Goal: Task Accomplishment & Management: Manage account settings

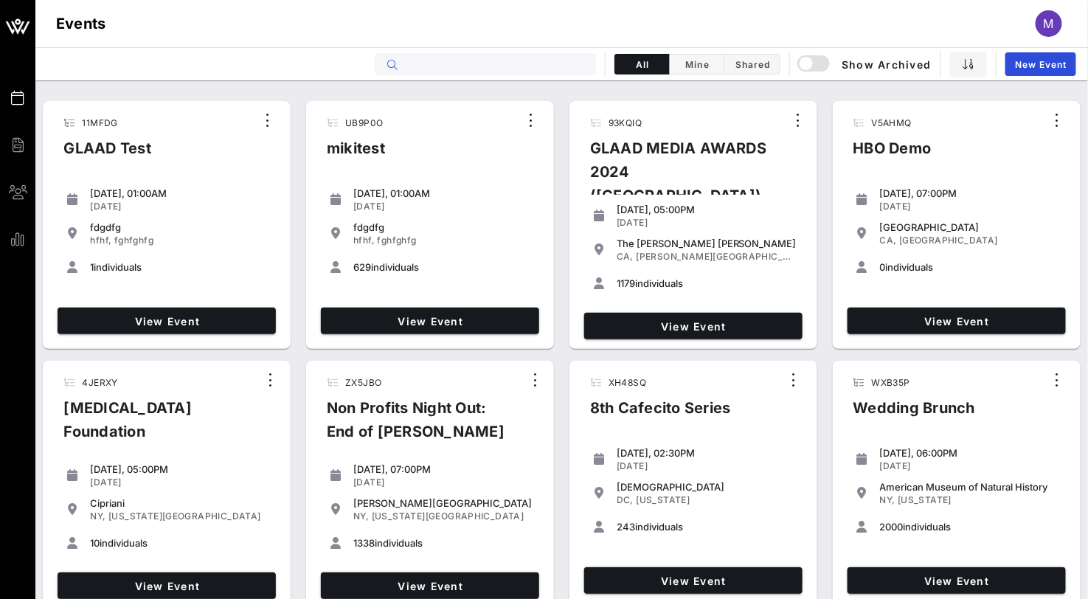
click at [433, 64] on input "text" at bounding box center [495, 64] width 183 height 19
paste input "QX7JOJ"
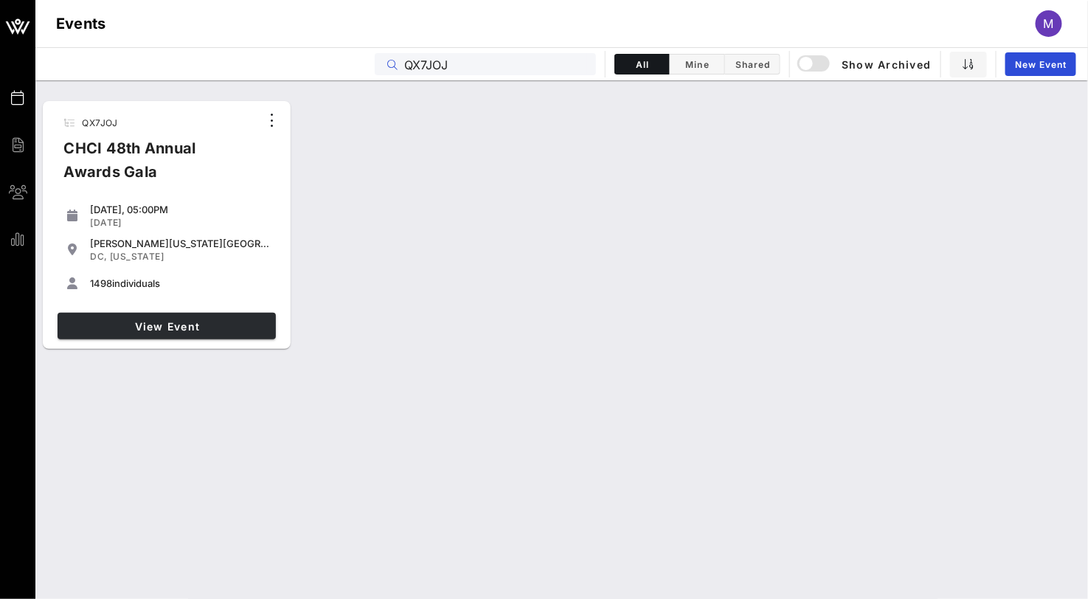
type input "QX7JOJ"
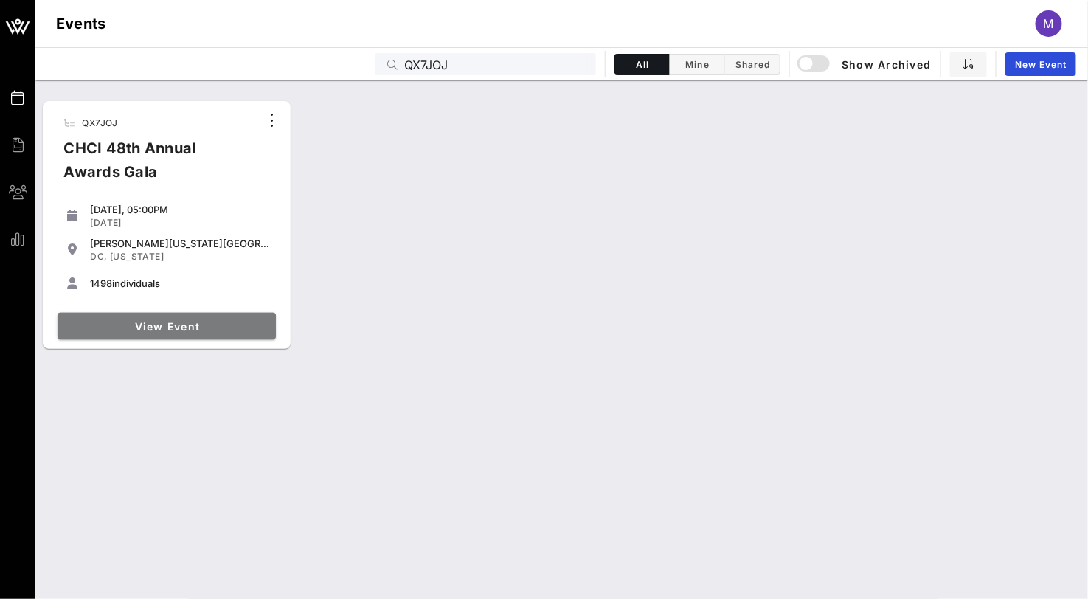
click at [184, 314] on link "View Event" at bounding box center [167, 326] width 218 height 27
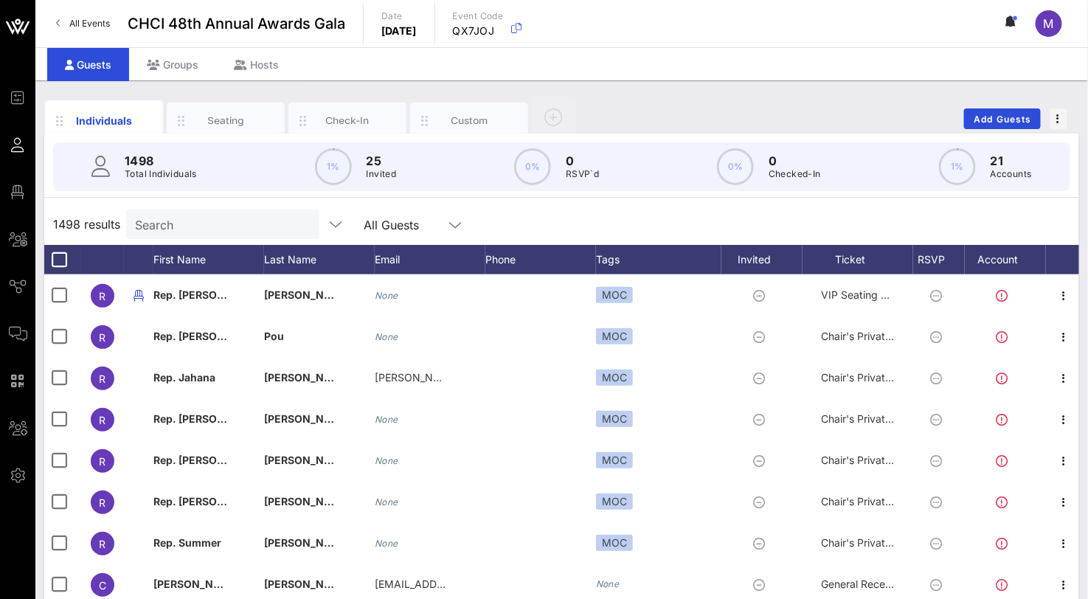
click at [725, 103] on div "Individuals Seating Check-In Custom Add Guests" at bounding box center [561, 118] width 1035 height 47
click at [721, 101] on div "Individuals Seating Check-In Custom Add Guests" at bounding box center [561, 118] width 1035 height 47
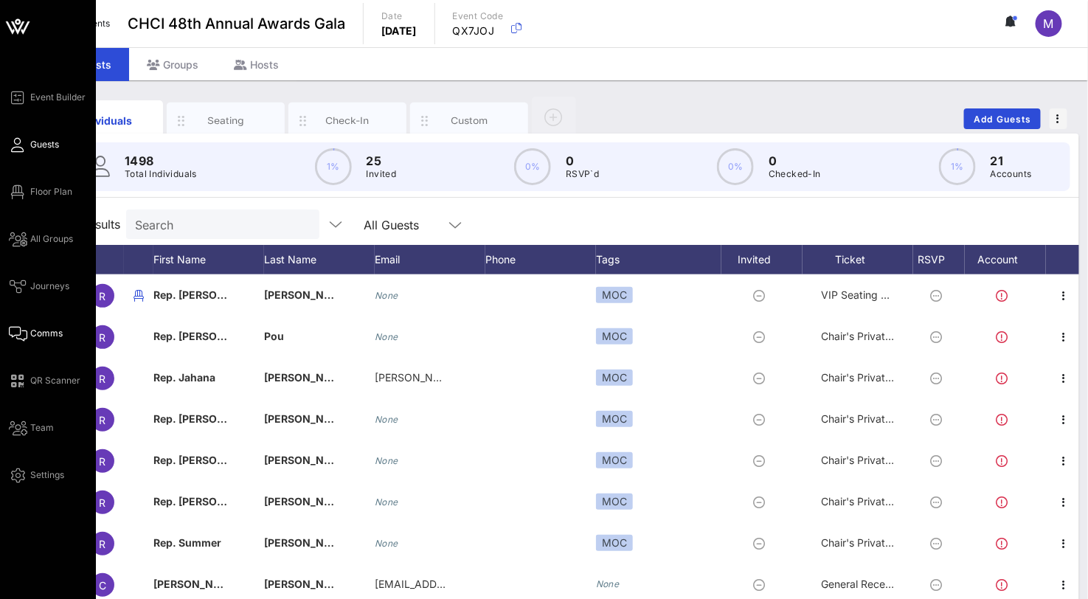
click at [30, 325] on link "Comms" at bounding box center [36, 334] width 54 height 18
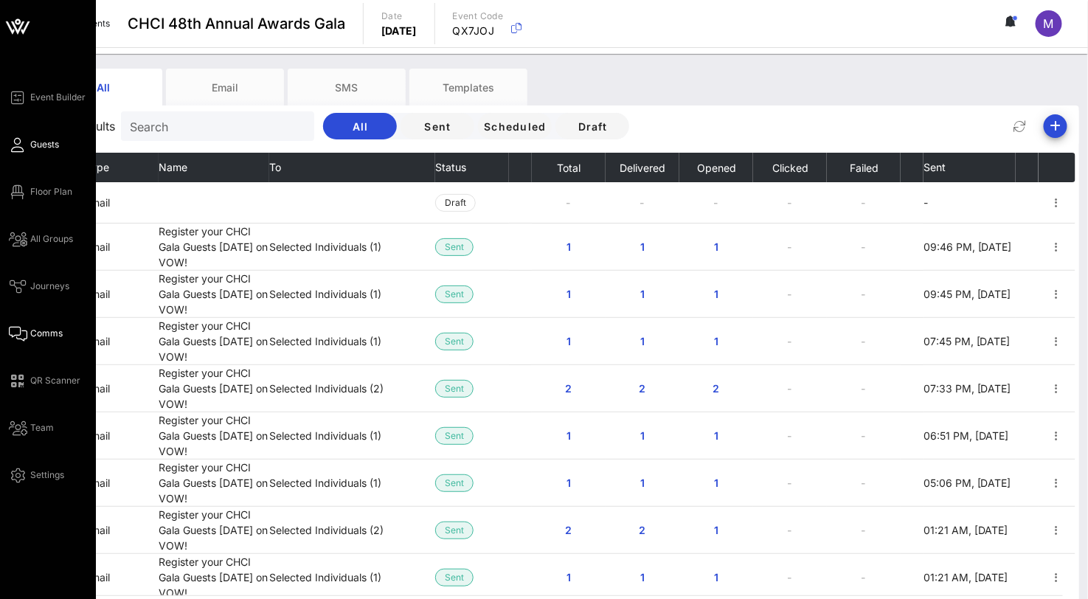
click at [19, 144] on icon at bounding box center [18, 145] width 18 height 2
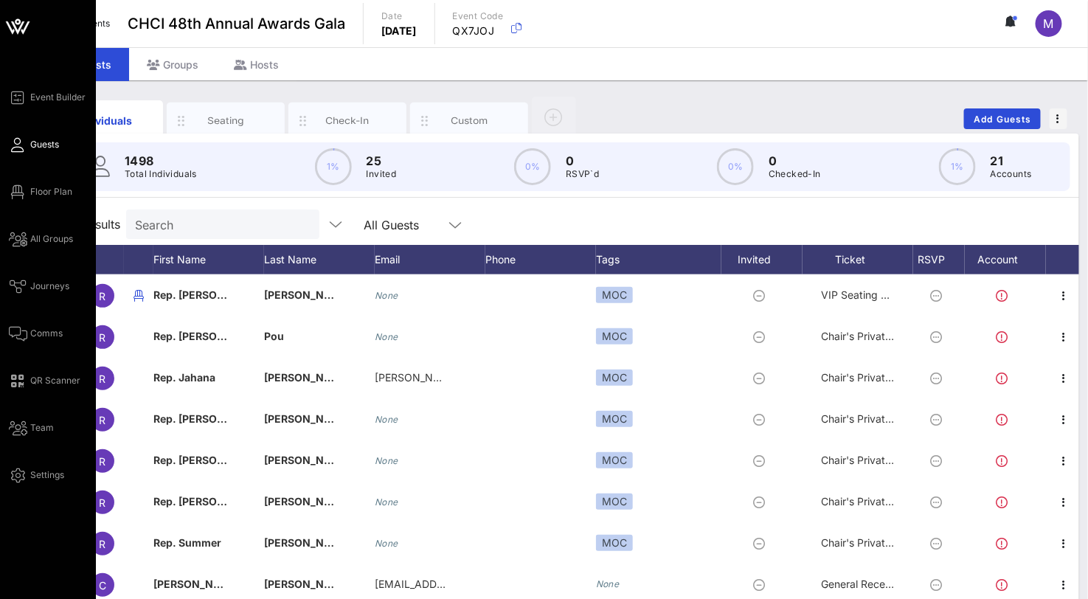
click at [58, 229] on div "Event Builder Guests Floor Plan All Groups Journeys Comms QR Scanner Team Setti…" at bounding box center [52, 286] width 87 height 395
click at [49, 237] on span "All Groups" at bounding box center [51, 238] width 43 height 13
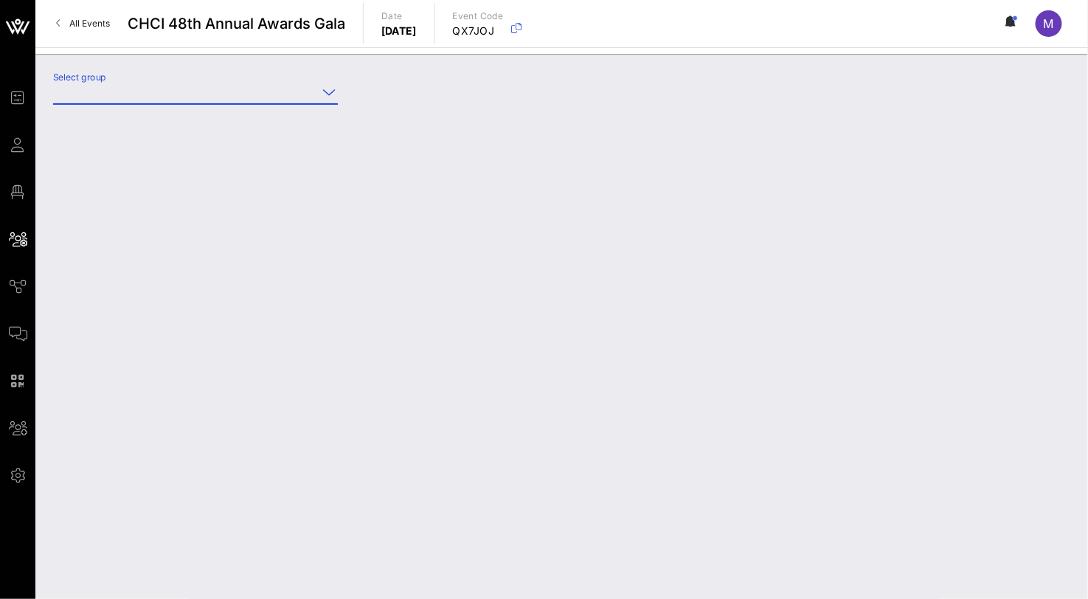
click at [193, 93] on input "Select group" at bounding box center [185, 92] width 264 height 24
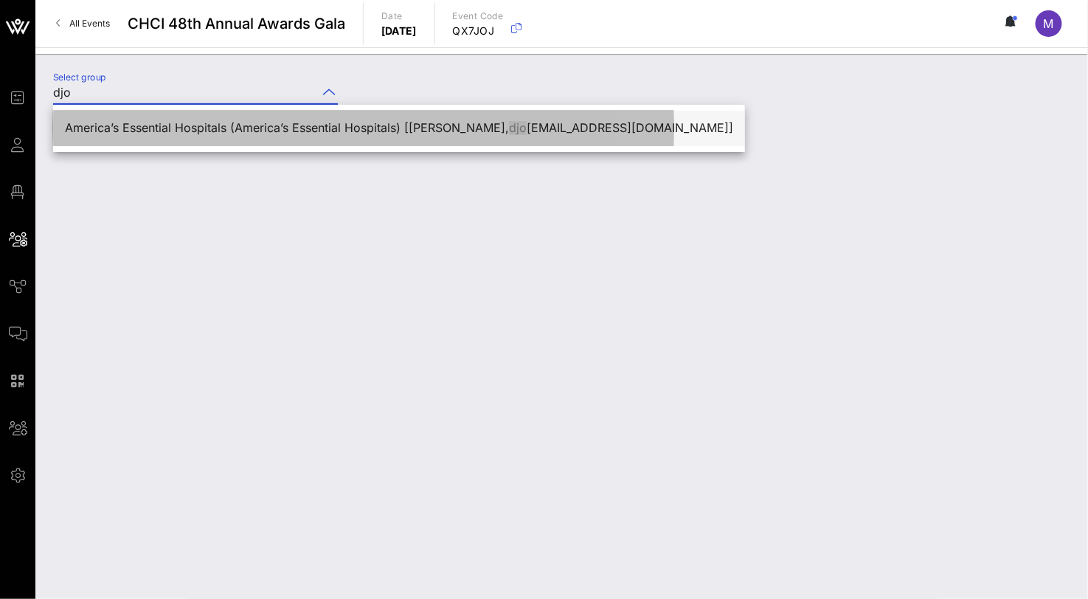
click at [265, 130] on div "America’s Essential Hospitals (America’s Essential Hospitals) [[PERSON_NAME], d…" at bounding box center [399, 128] width 668 height 14
type input "America’s Essential Hospitals (America’s Essential Hospitals) [[PERSON_NAME], […"
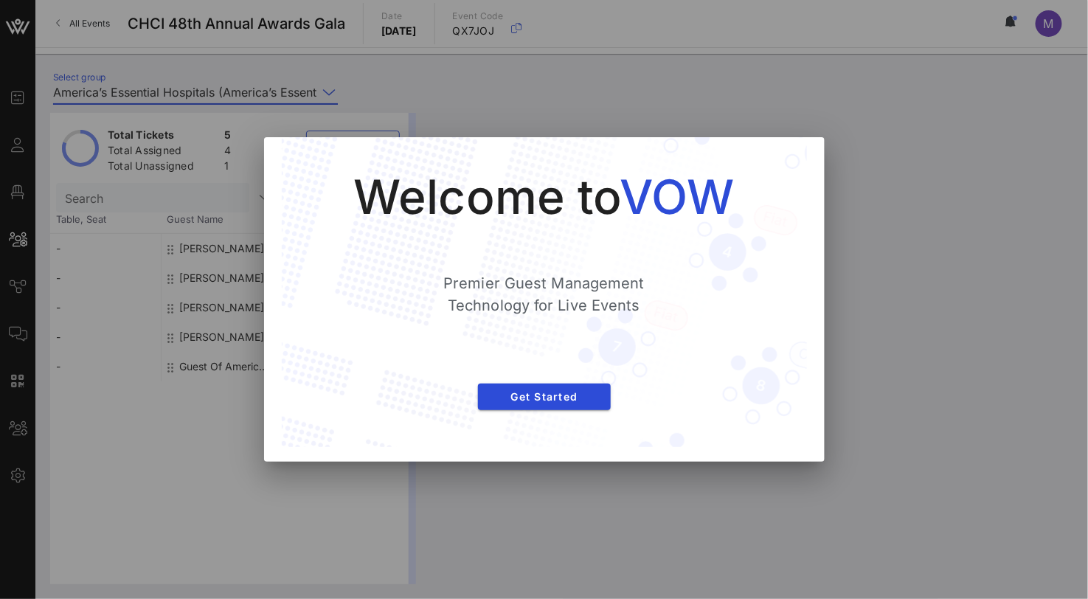
click at [570, 379] on div "Welcome to VOW Premier Guest Management Technology for Live Events Get Started" at bounding box center [544, 292] width 466 height 251
click at [558, 387] on button "Get Started" at bounding box center [544, 397] width 133 height 27
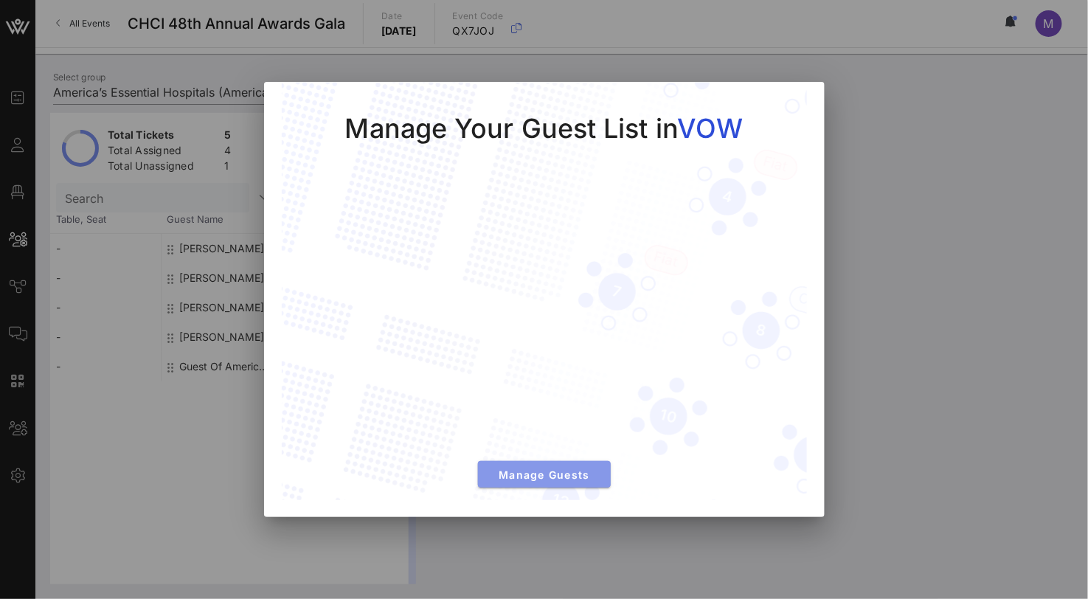
click at [532, 469] on span "Manage Guests" at bounding box center [544, 475] width 109 height 13
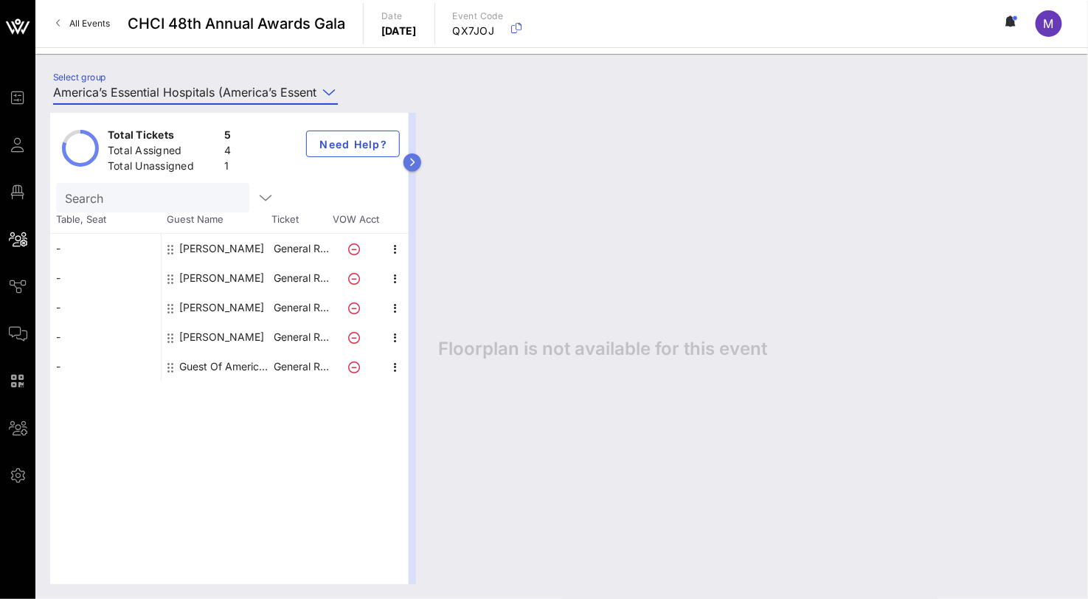
click at [416, 161] on button "button" at bounding box center [413, 162] width 18 height 18
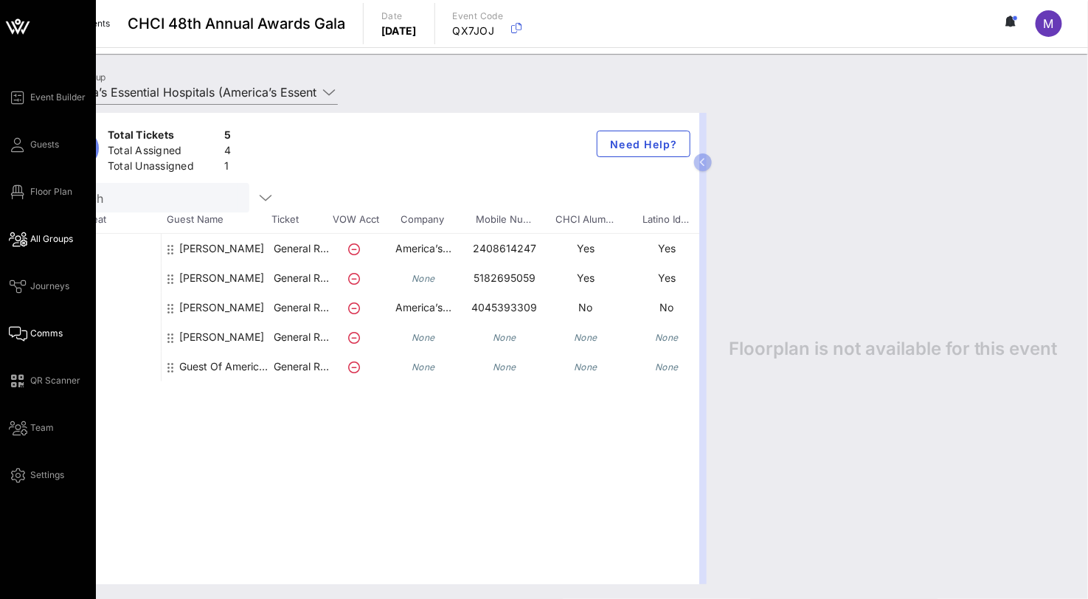
click at [24, 333] on icon at bounding box center [18, 334] width 18 height 2
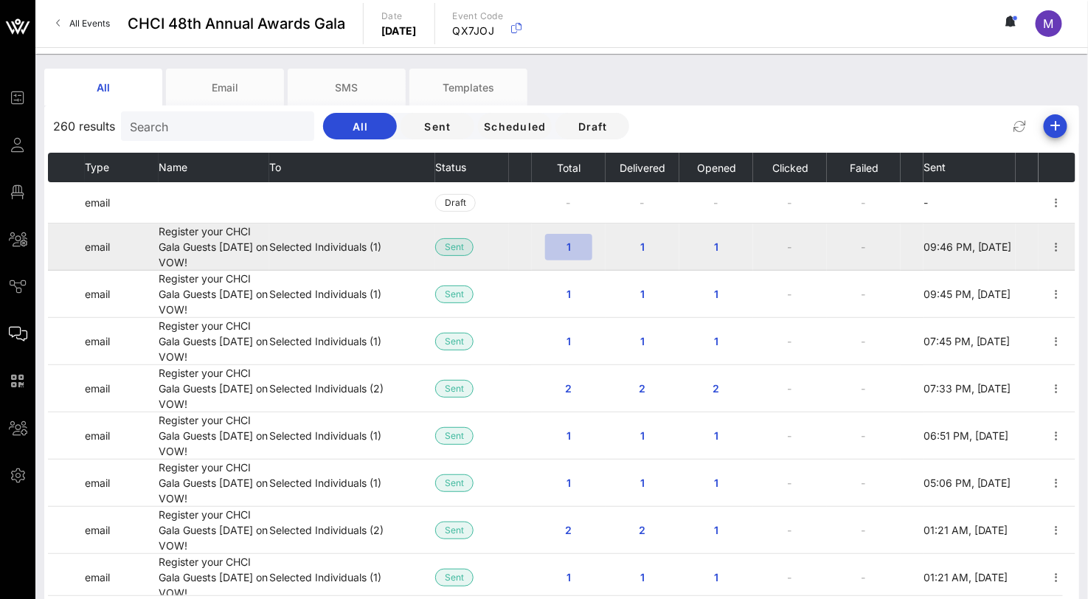
click at [573, 242] on span "1" at bounding box center [569, 247] width 24 height 13
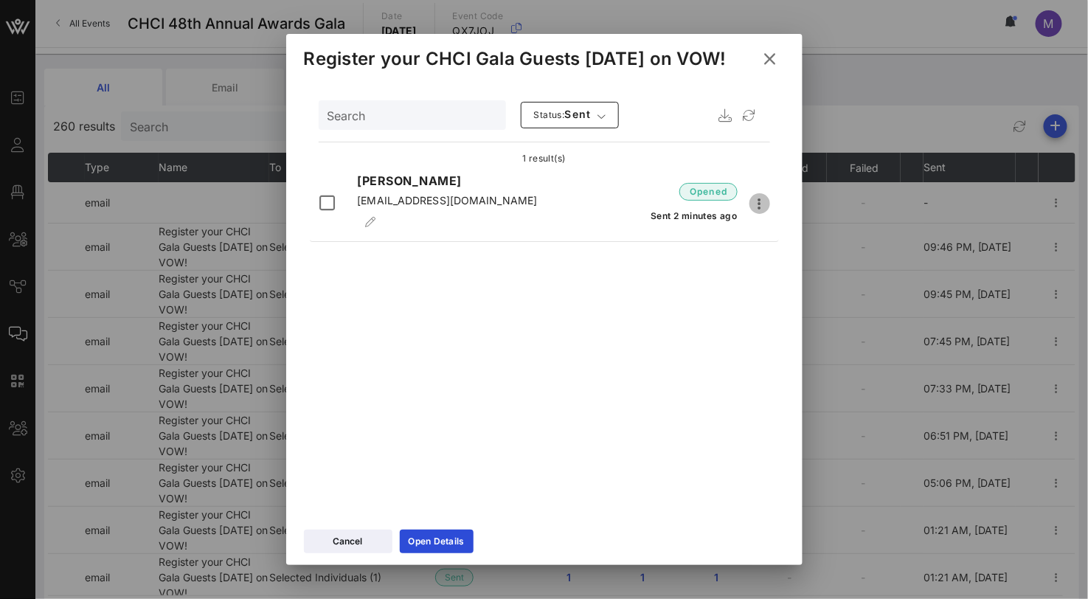
click at [765, 204] on icon "button" at bounding box center [760, 204] width 18 height 18
click at [588, 190] on div "opened Sent 2 minutes ago" at bounding box center [672, 204] width 198 height 50
click at [768, 54] on icon at bounding box center [771, 59] width 20 height 18
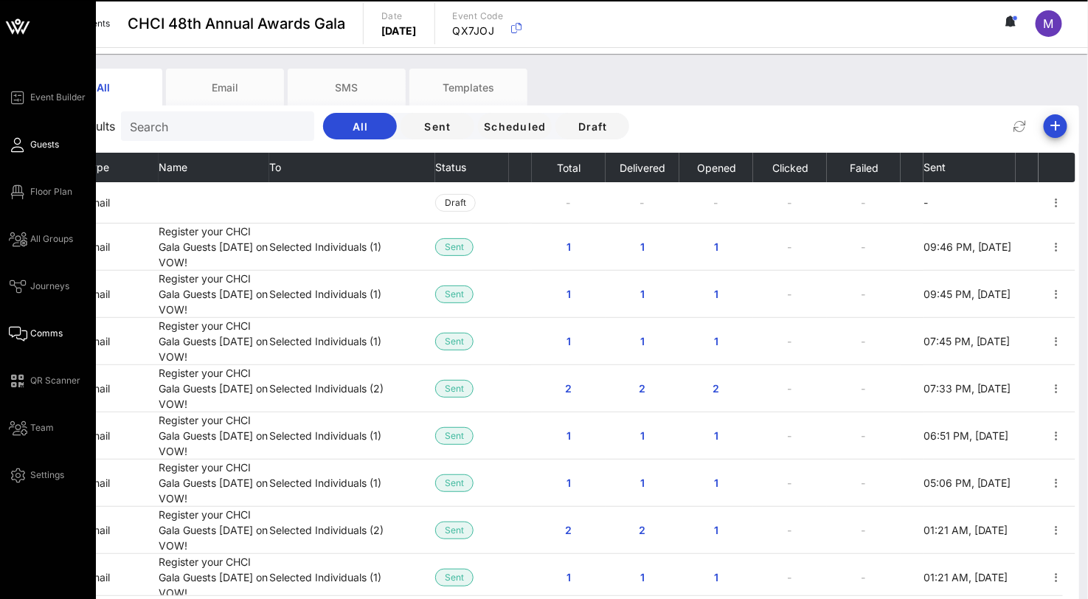
click at [27, 139] on link "Guests" at bounding box center [34, 145] width 50 height 18
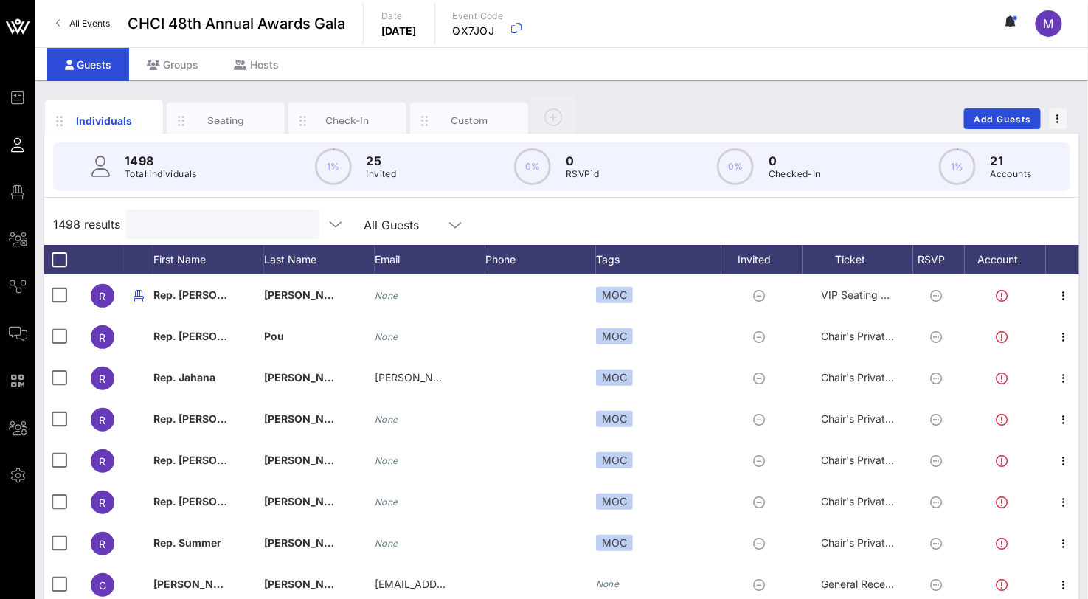
click at [162, 216] on input "text" at bounding box center [221, 224] width 173 height 19
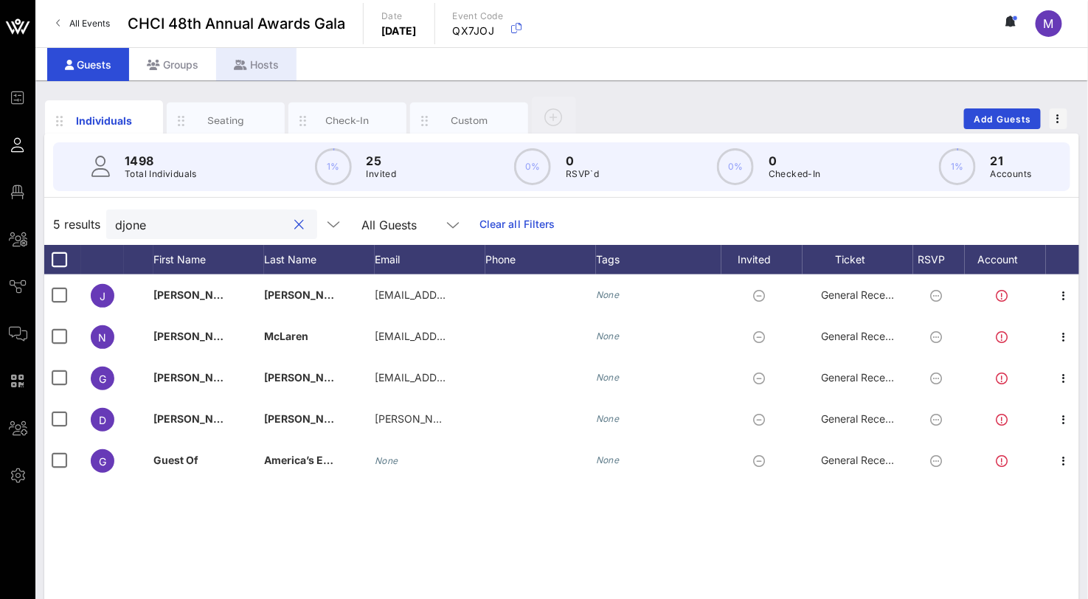
type input "djone"
click at [267, 62] on div "Hosts" at bounding box center [256, 64] width 80 height 33
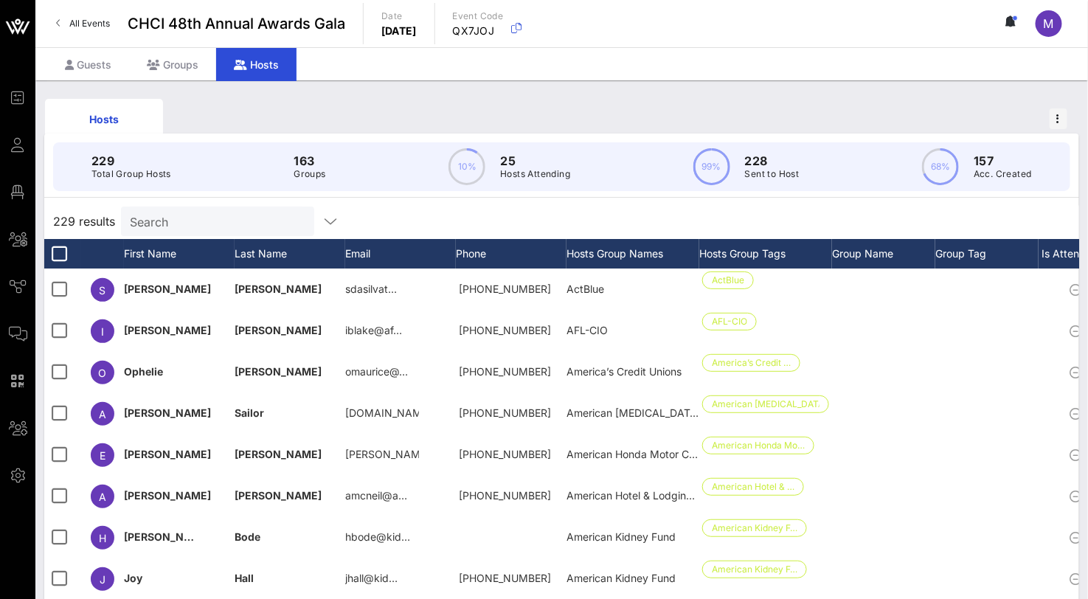
click at [209, 210] on div "Search" at bounding box center [216, 222] width 173 height 30
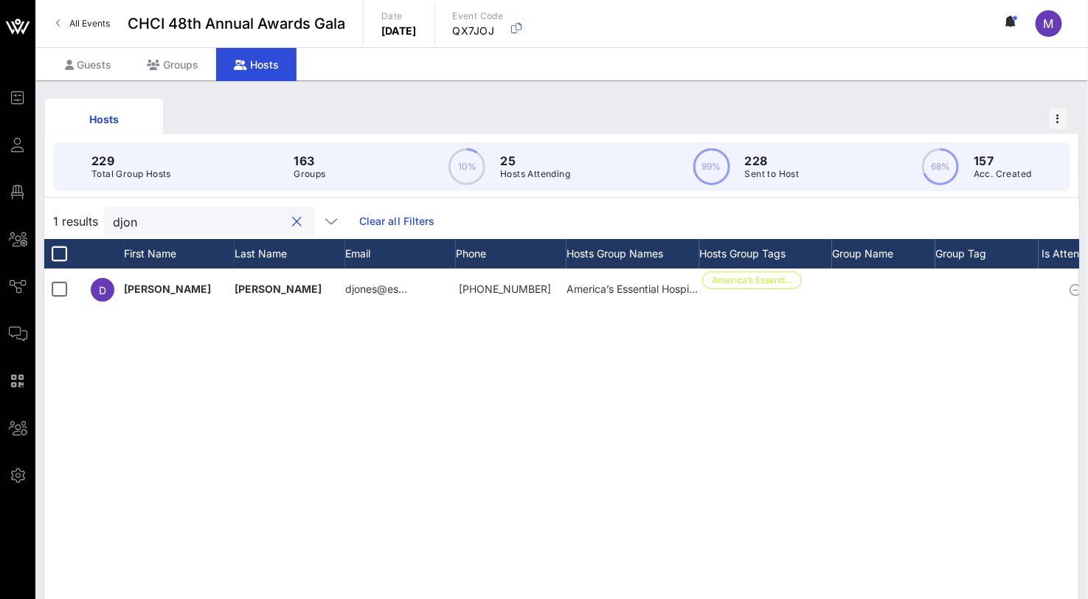
type input "djon"
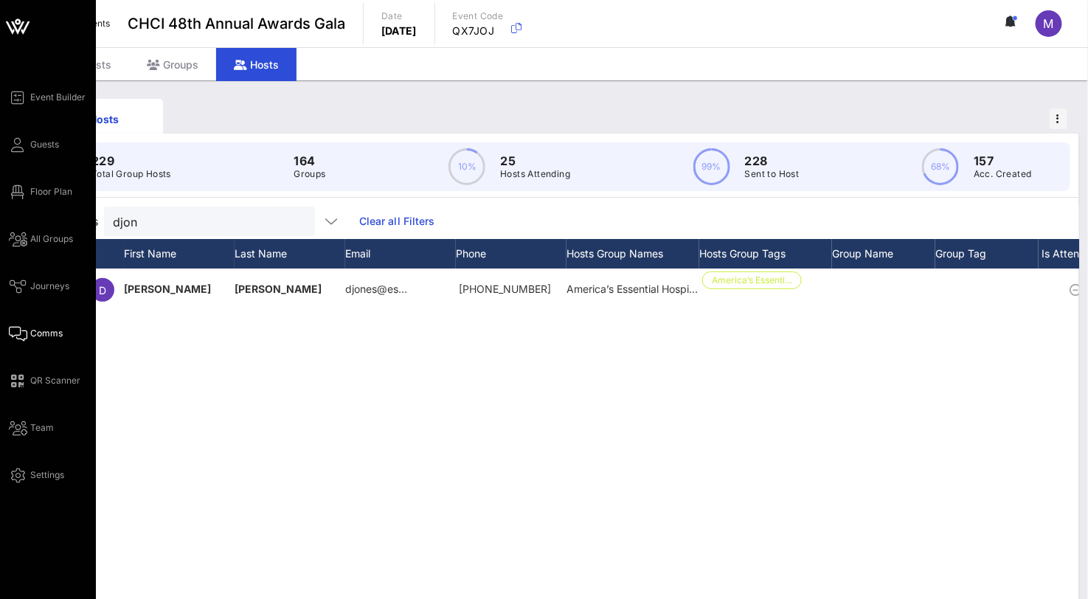
click at [30, 329] on link "Comms" at bounding box center [36, 334] width 54 height 18
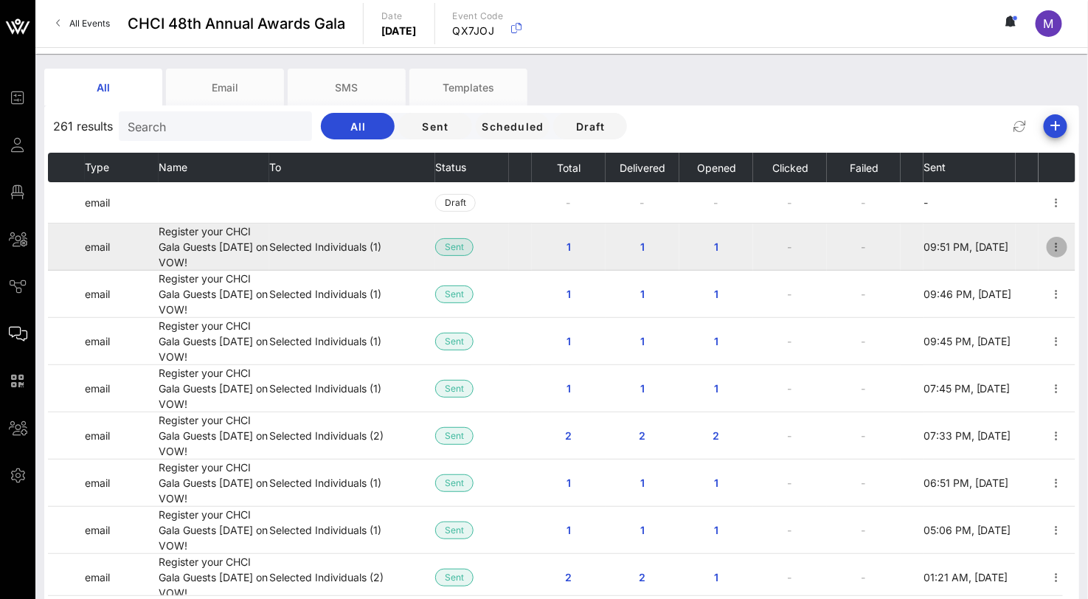
click at [1048, 248] on icon "button" at bounding box center [1057, 247] width 18 height 18
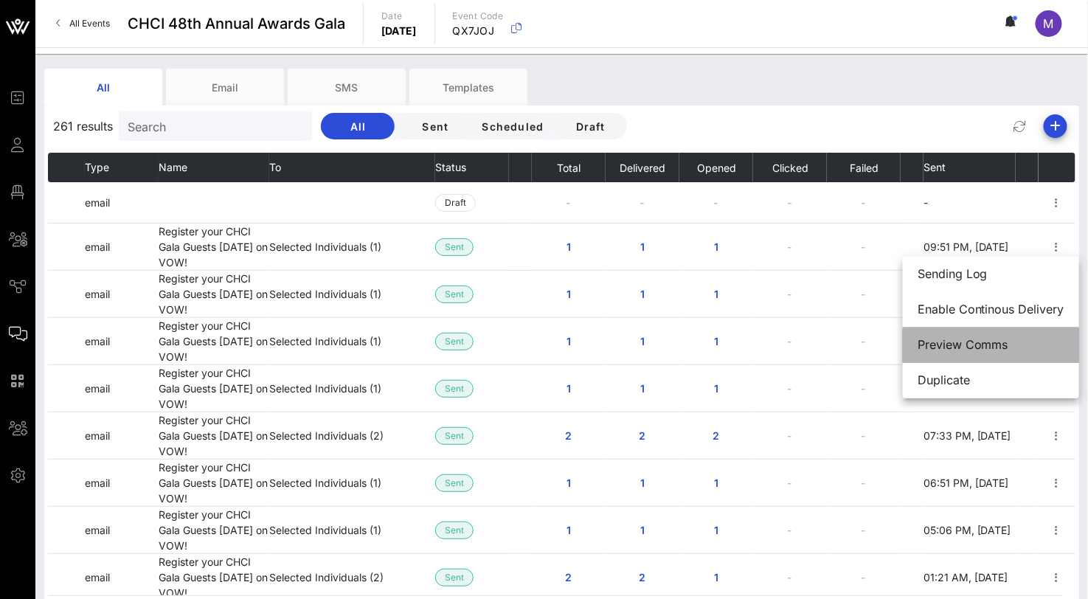
click at [975, 345] on div "Preview Comms" at bounding box center [991, 345] width 147 height 14
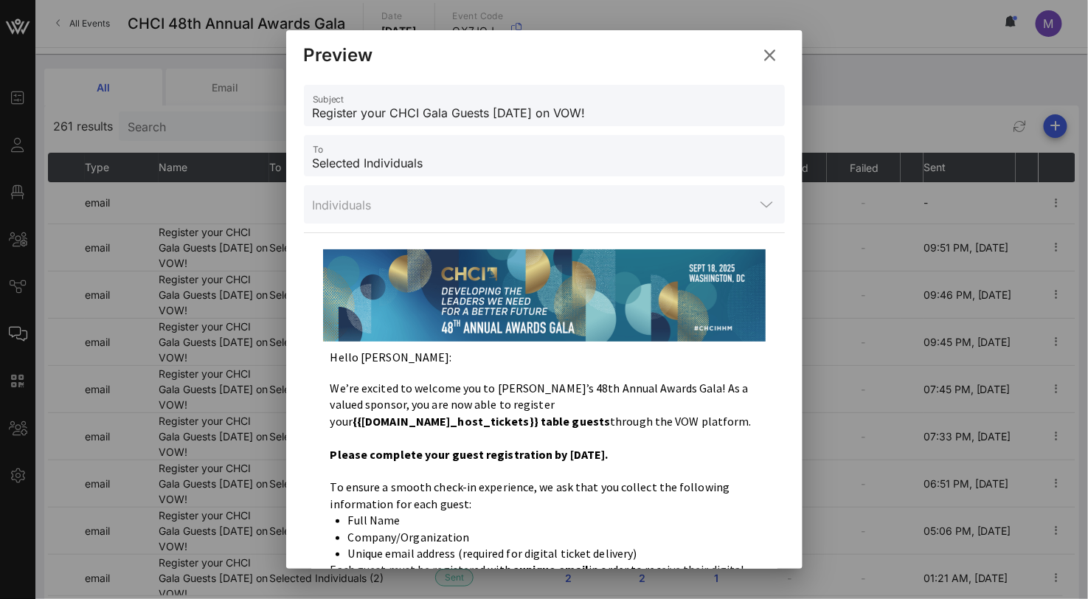
click at [778, 52] on icon at bounding box center [771, 55] width 20 height 18
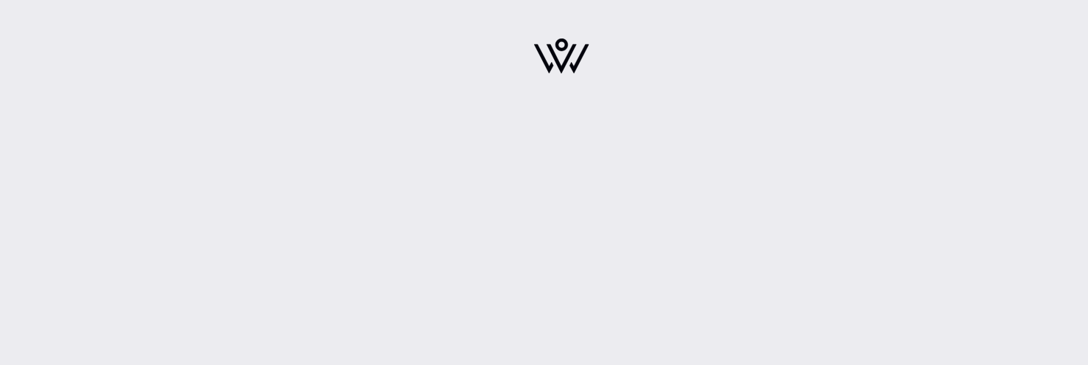
click at [576, 260] on div at bounding box center [561, 182] width 1053 height 365
click at [908, 237] on div at bounding box center [561, 182] width 1053 height 365
drag, startPoint x: 1003, startPoint y: 27, endPoint x: 362, endPoint y: -91, distance: 651.3
click at [362, 0] on html "Close" at bounding box center [544, 182] width 1088 height 365
drag, startPoint x: 885, startPoint y: 115, endPoint x: 282, endPoint y: 377, distance: 657.3
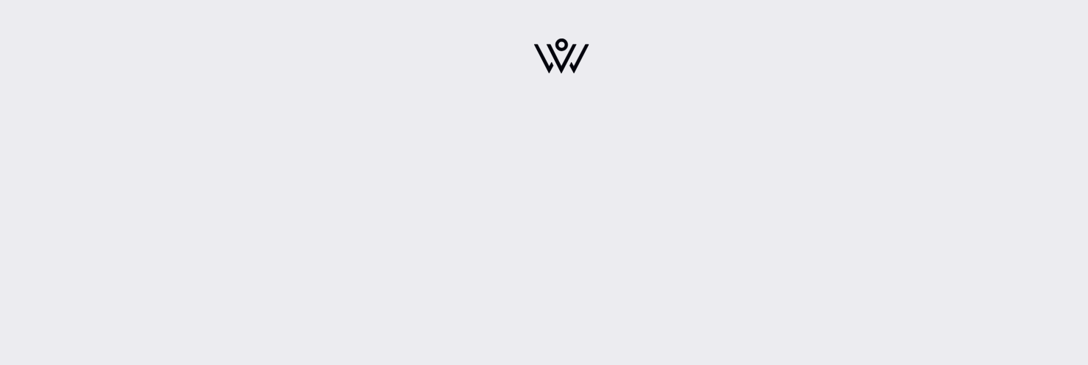
click at [282, 364] on html "Close" at bounding box center [544, 182] width 1088 height 365
